Goal: Navigation & Orientation: Find specific page/section

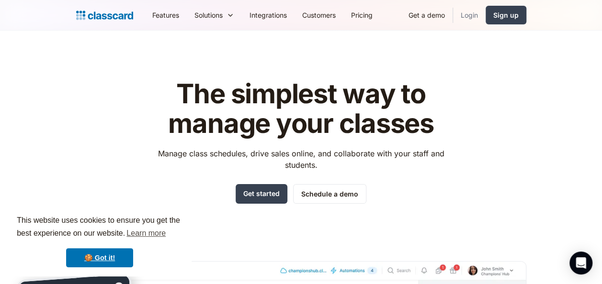
click at [465, 14] on link "Login" at bounding box center [469, 15] width 33 height 22
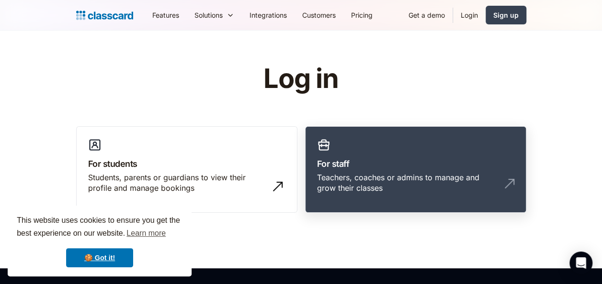
click at [328, 167] on h3 "For staff" at bounding box center [415, 164] width 197 height 13
